Goal: Transaction & Acquisition: Purchase product/service

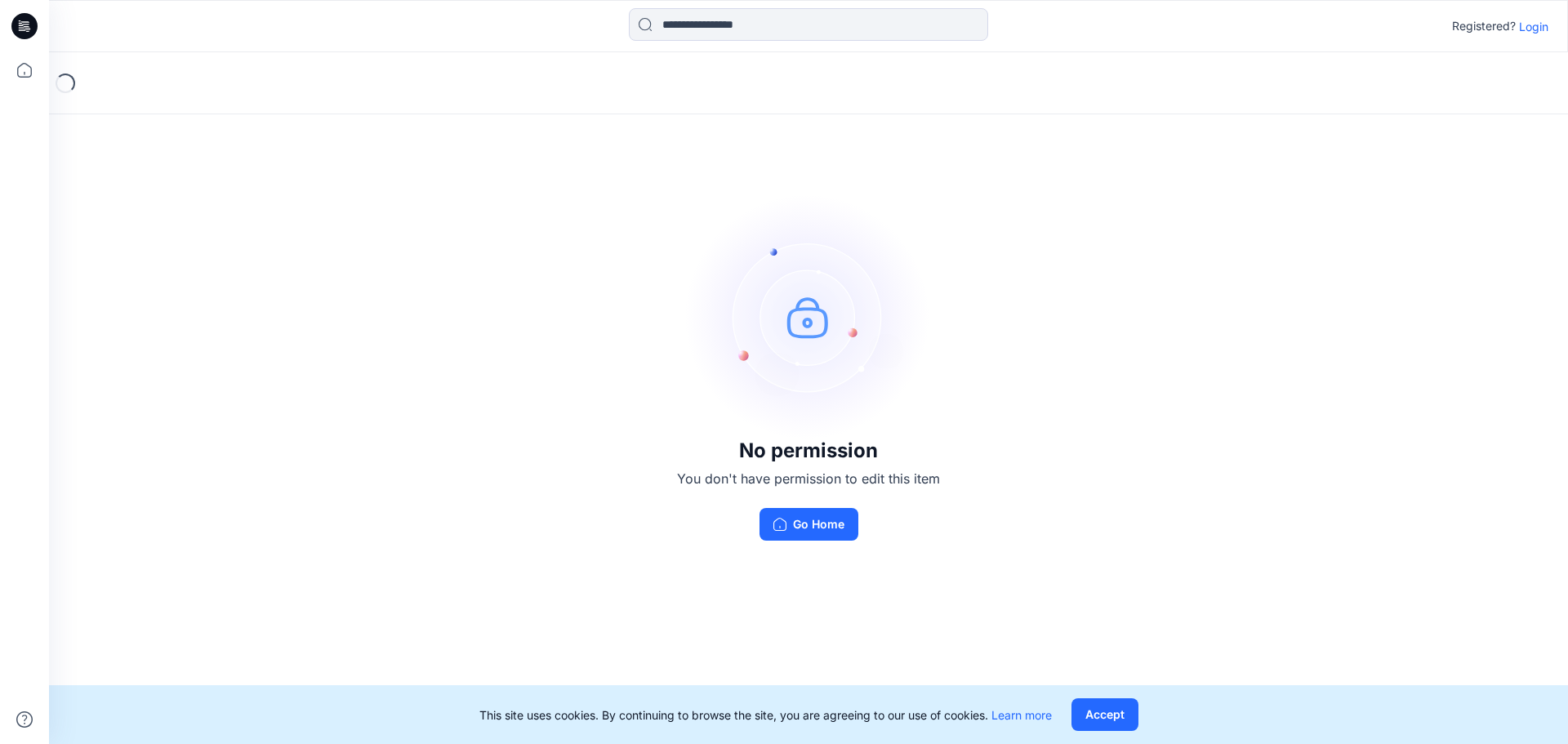
click at [1536, 34] on p "Login" at bounding box center [1533, 27] width 29 height 17
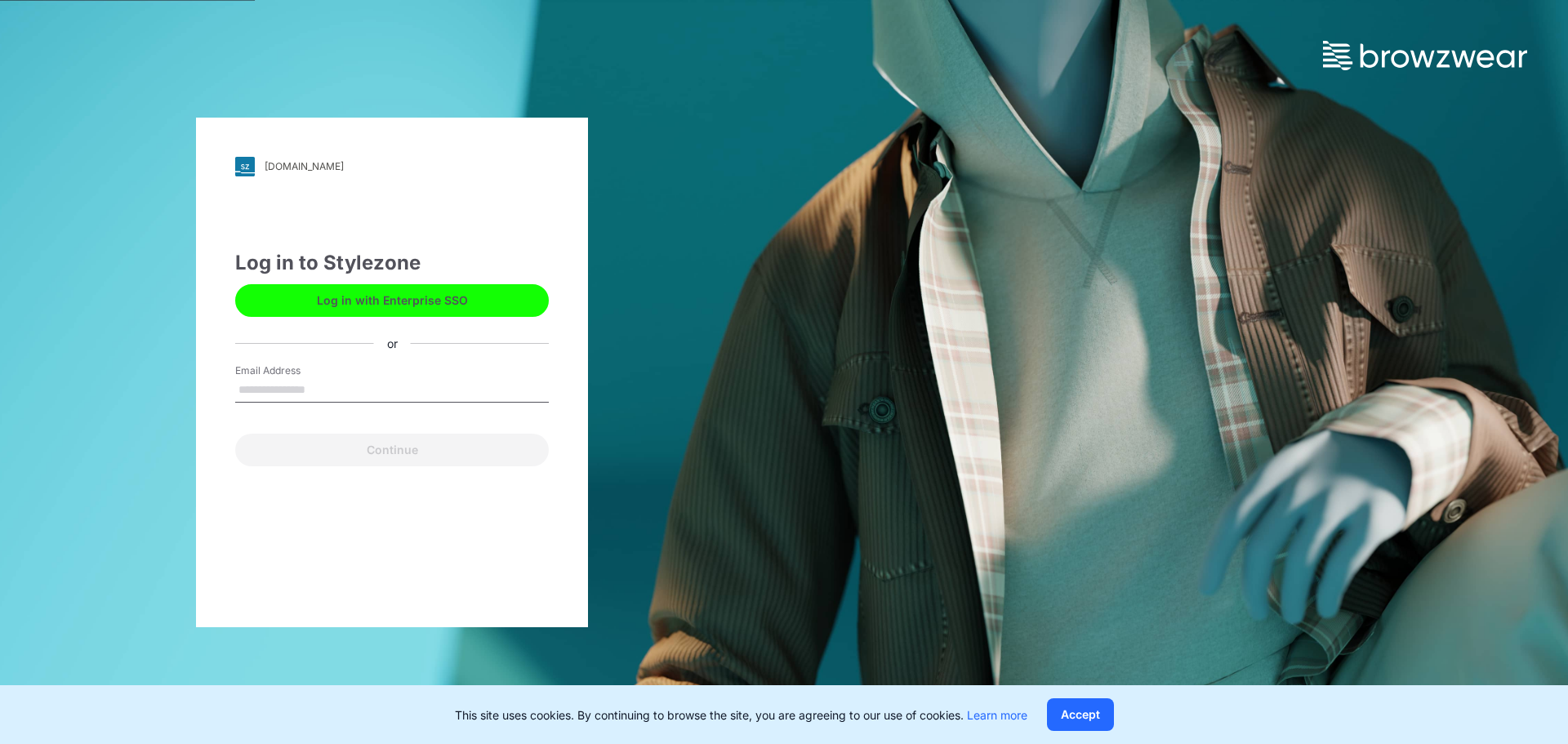
click at [283, 400] on input "Email Address" at bounding box center [392, 390] width 314 height 24
type input "**********"
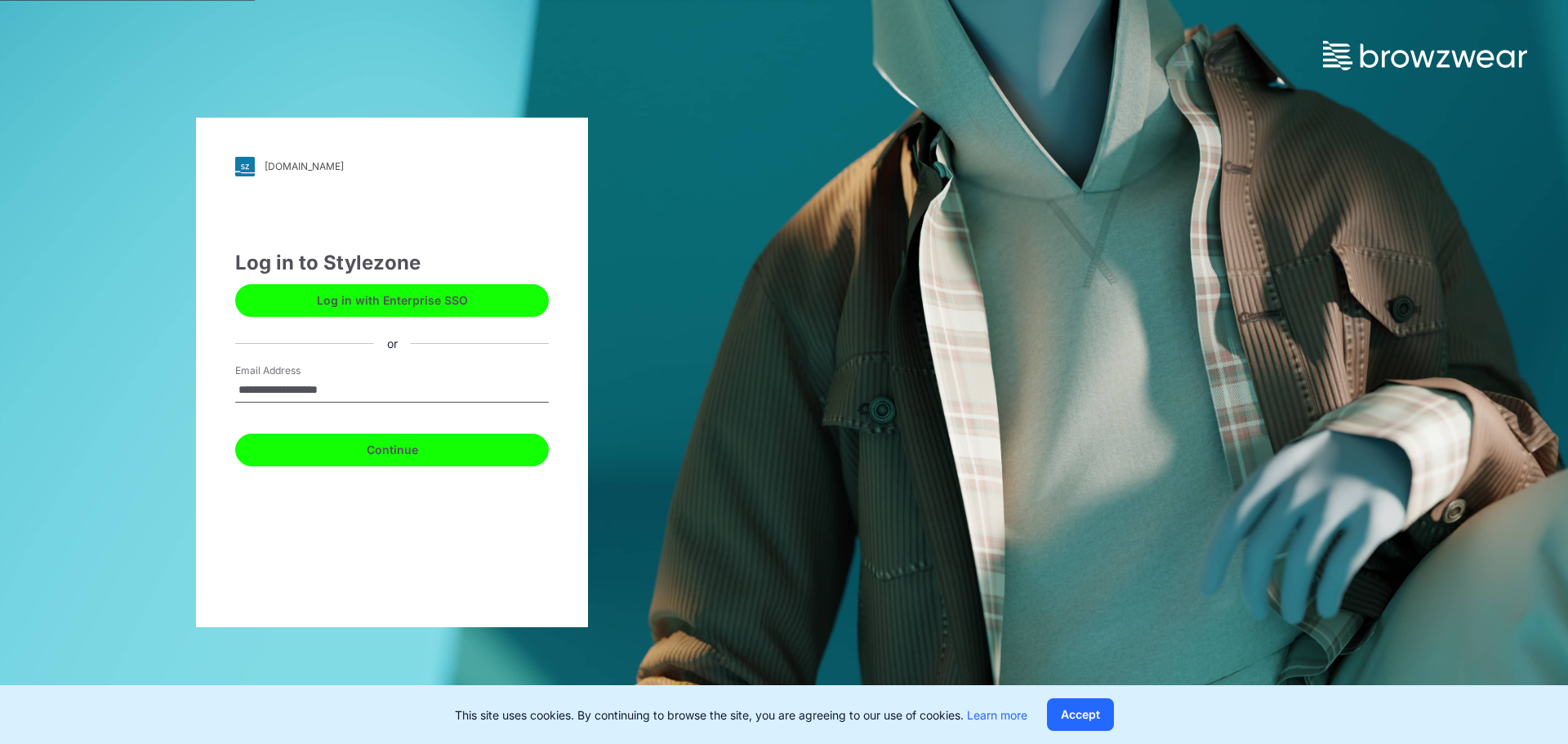
click at [365, 459] on button "Continue" at bounding box center [392, 450] width 314 height 33
click at [336, 458] on button "Continue" at bounding box center [392, 450] width 314 height 33
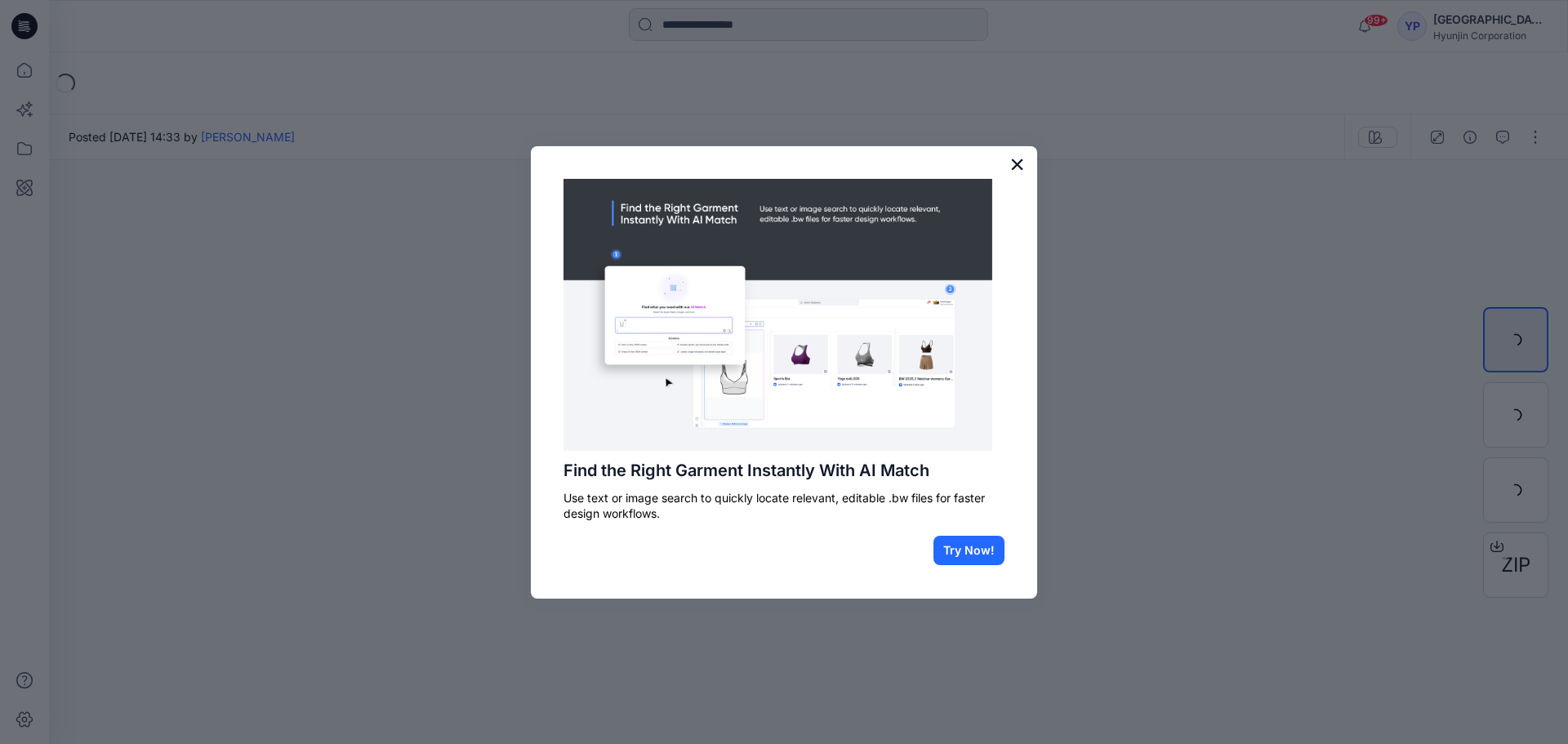
click at [1013, 154] on button "×" at bounding box center [1017, 164] width 15 height 26
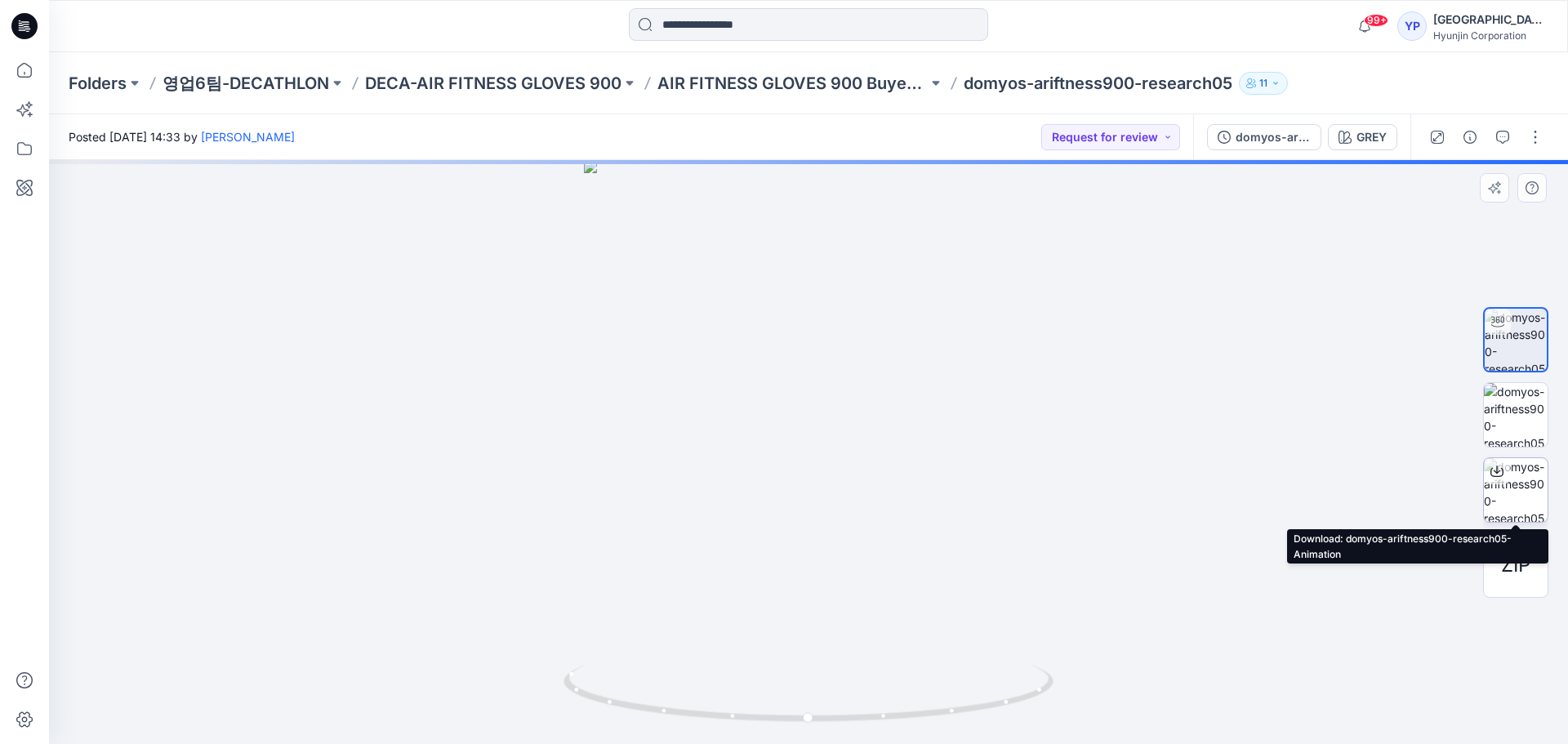
click at [1527, 510] on img at bounding box center [1515, 490] width 64 height 64
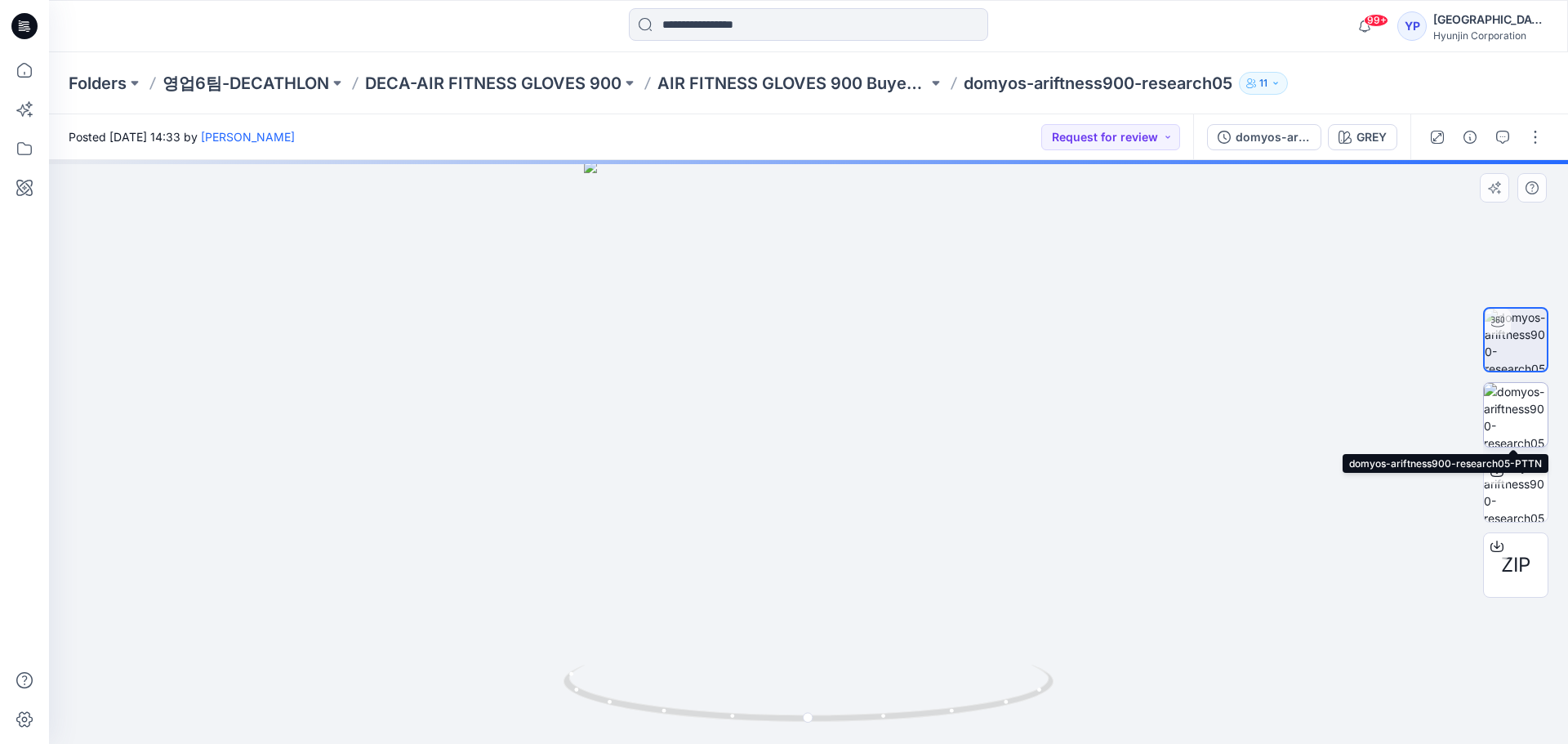
click at [1510, 414] on img at bounding box center [1515, 415] width 64 height 64
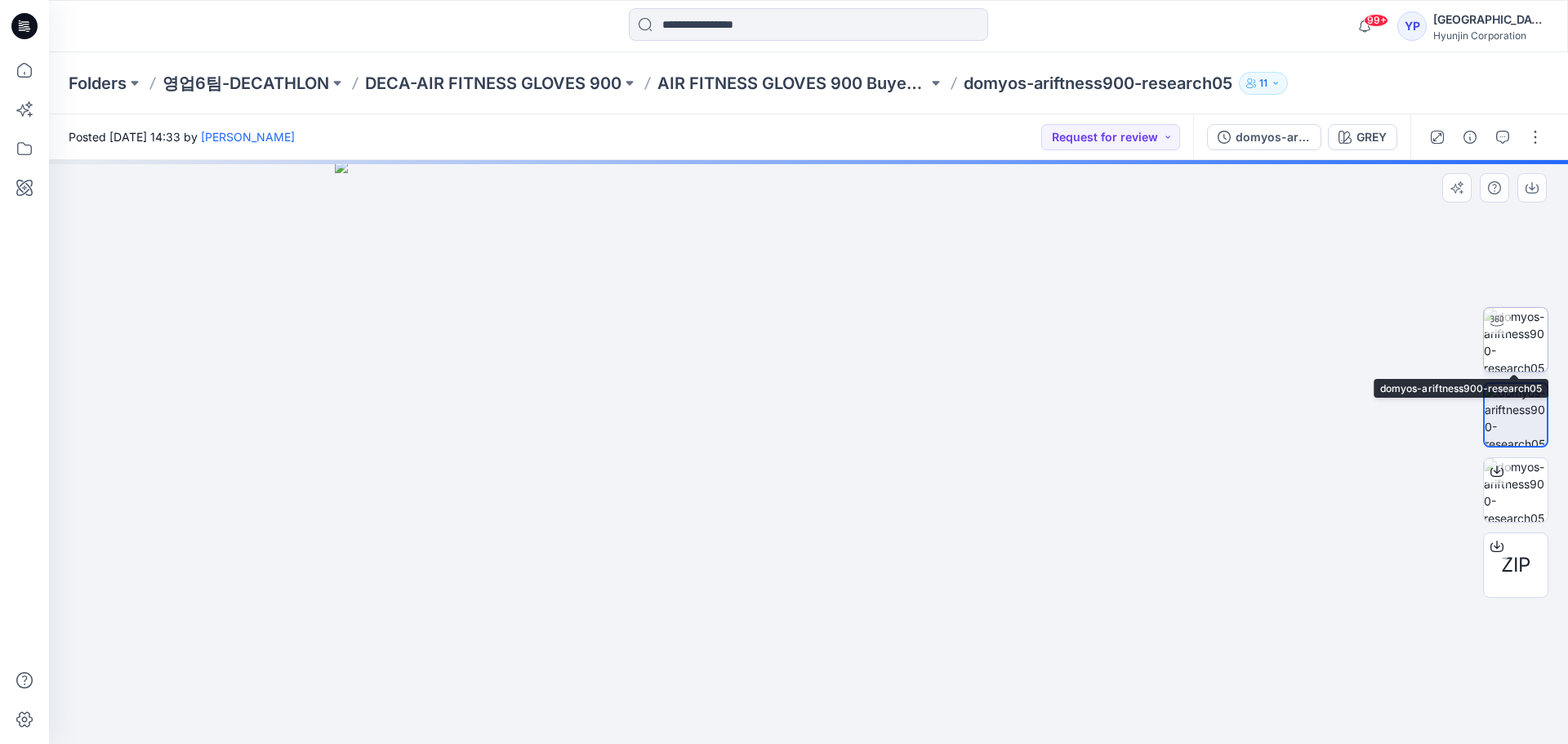
click at [1488, 335] on img at bounding box center [1515, 340] width 64 height 64
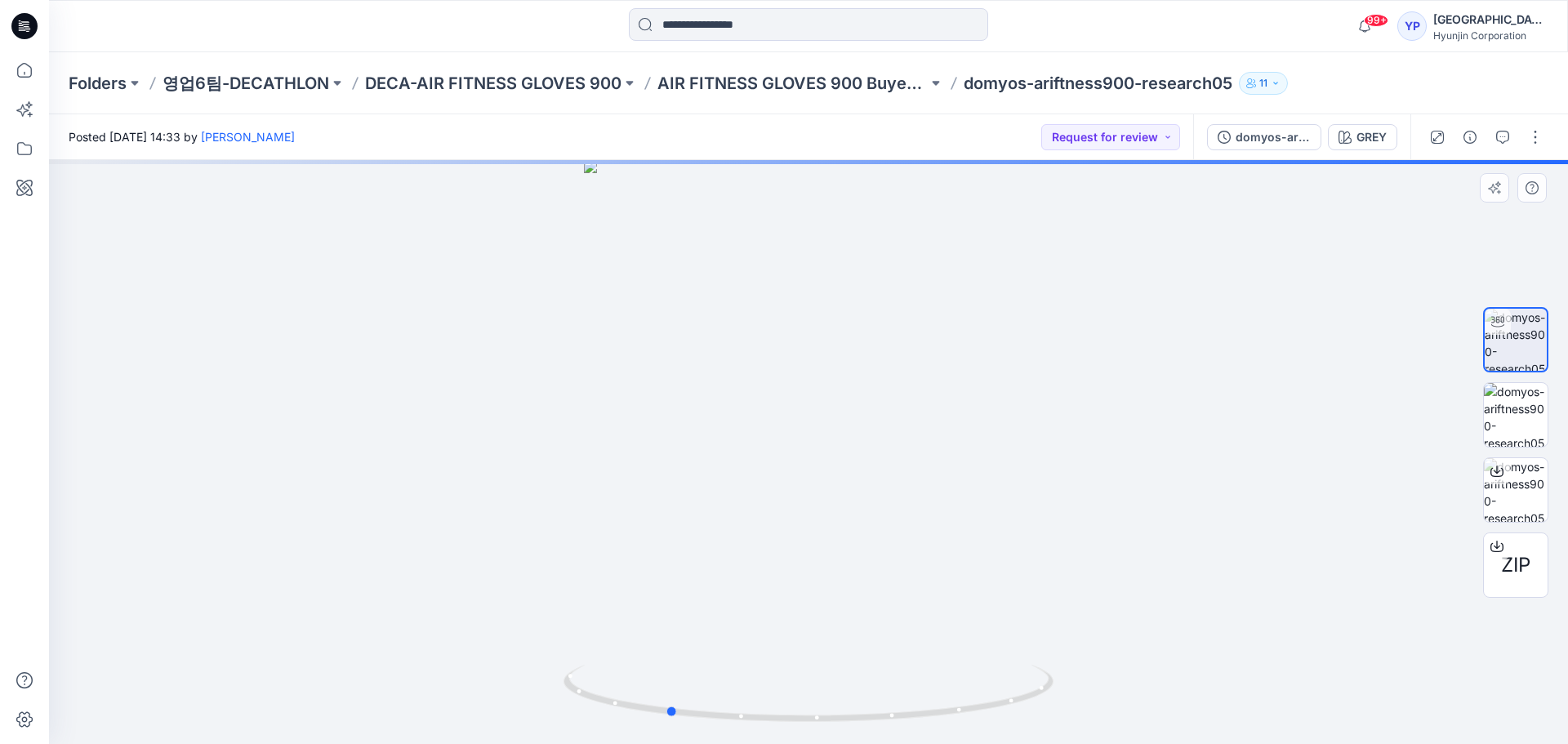
drag, startPoint x: 862, startPoint y: 547, endPoint x: 721, endPoint y: 538, distance: 141.3
click at [721, 538] on div at bounding box center [809, 452] width 1519 height 584
drag, startPoint x: 787, startPoint y: 509, endPoint x: 853, endPoint y: 523, distance: 67.5
click at [853, 523] on div at bounding box center [809, 452] width 1519 height 584
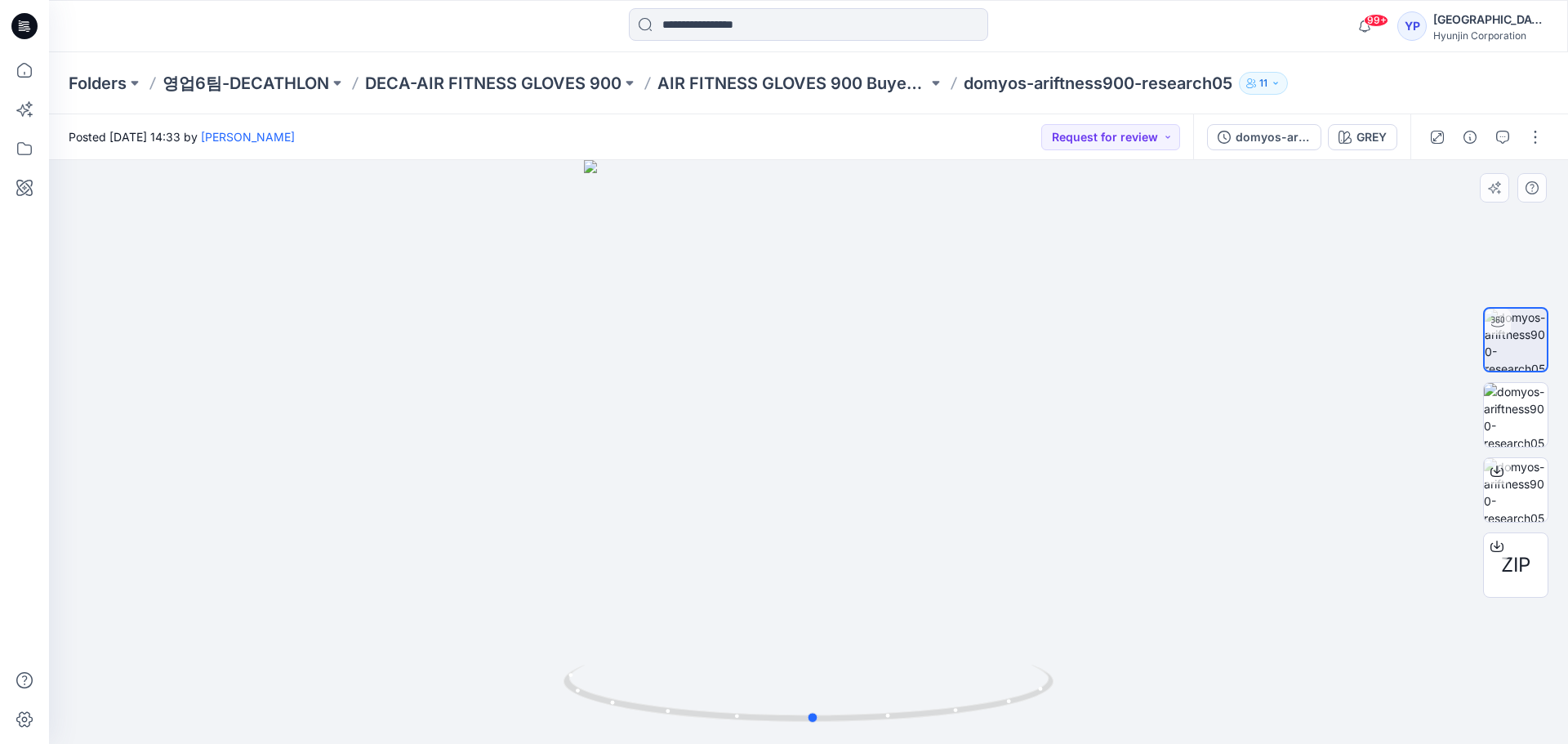
drag, startPoint x: 909, startPoint y: 464, endPoint x: 925, endPoint y: 484, distance: 25.6
click at [925, 484] on div at bounding box center [809, 452] width 1519 height 584
drag, startPoint x: 953, startPoint y: 480, endPoint x: 993, endPoint y: 485, distance: 40.3
click at [993, 485] on div at bounding box center [809, 452] width 1519 height 584
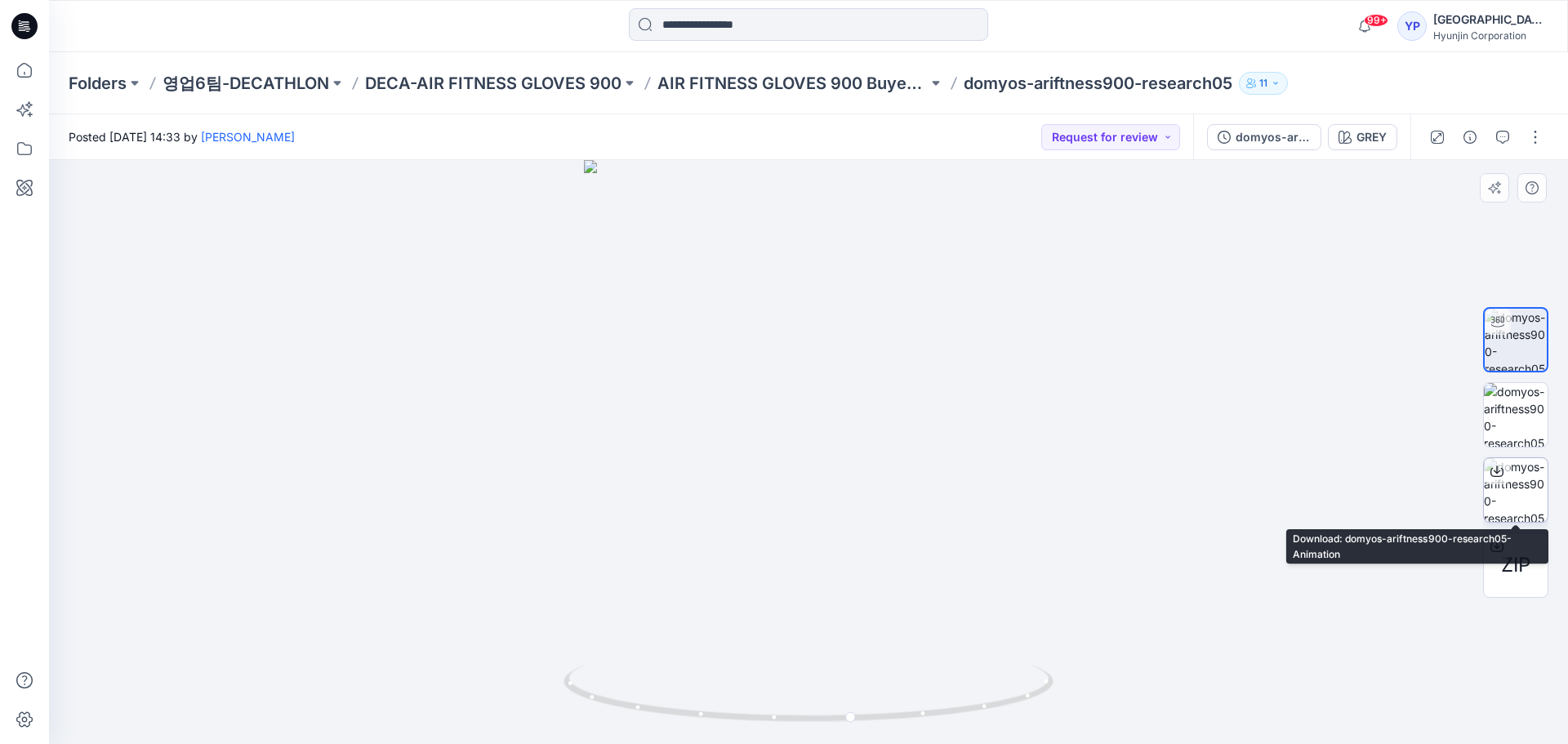
click at [1530, 491] on img at bounding box center [1515, 490] width 64 height 64
